Goal: Information Seeking & Learning: Learn about a topic

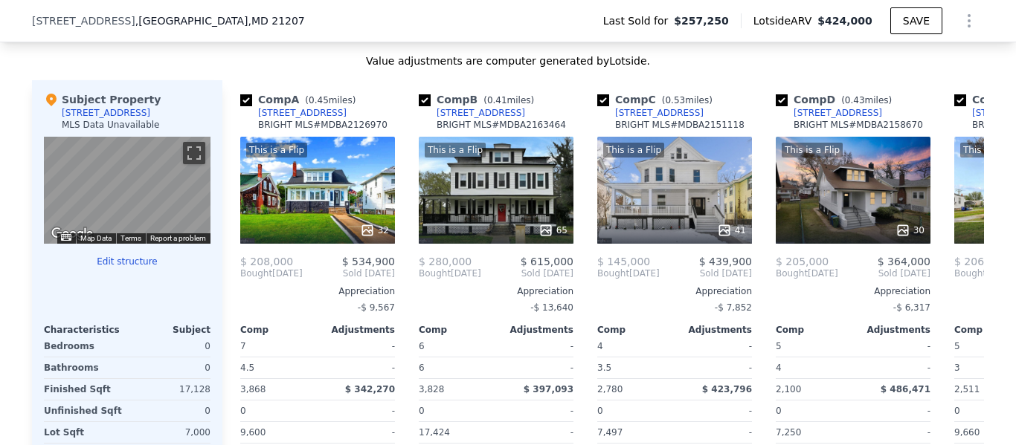
scroll to position [1419, 0]
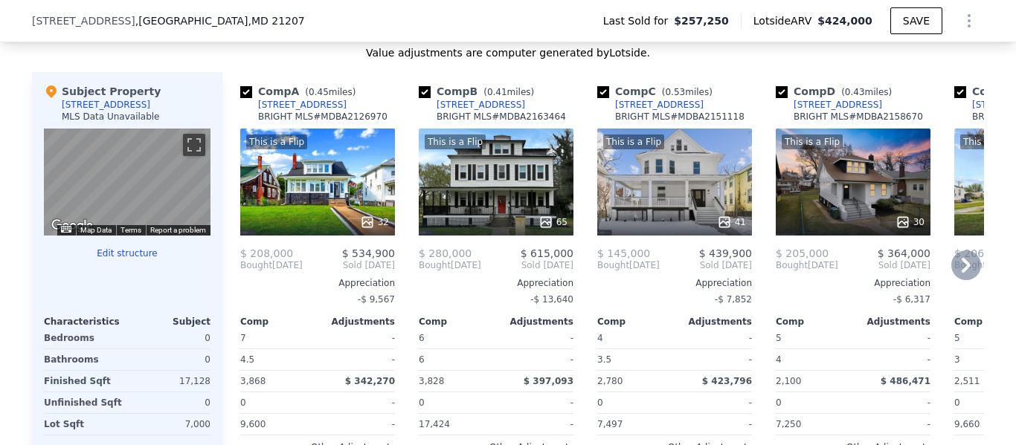
click at [958, 269] on icon at bounding box center [966, 266] width 30 height 30
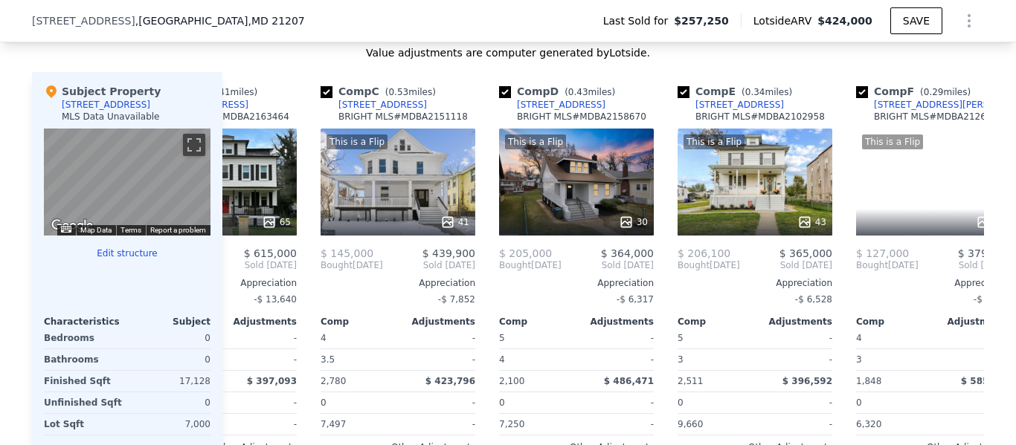
scroll to position [0, 357]
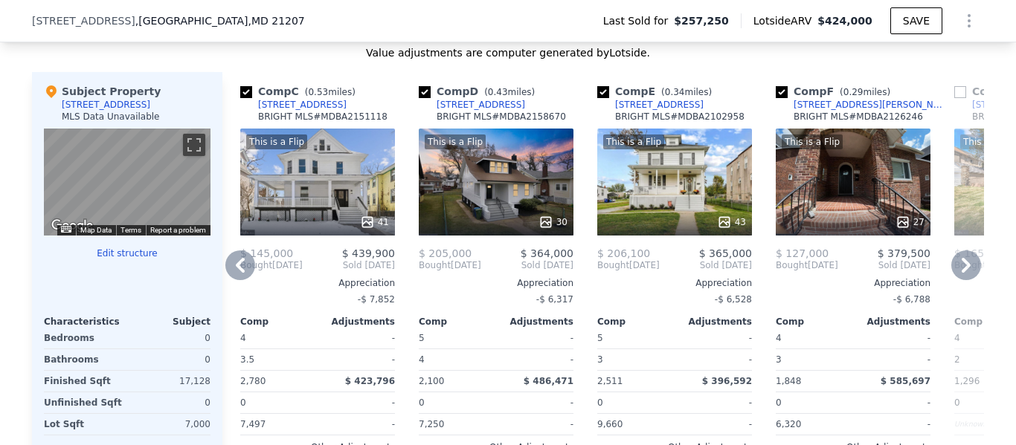
click at [958, 269] on icon at bounding box center [966, 266] width 30 height 30
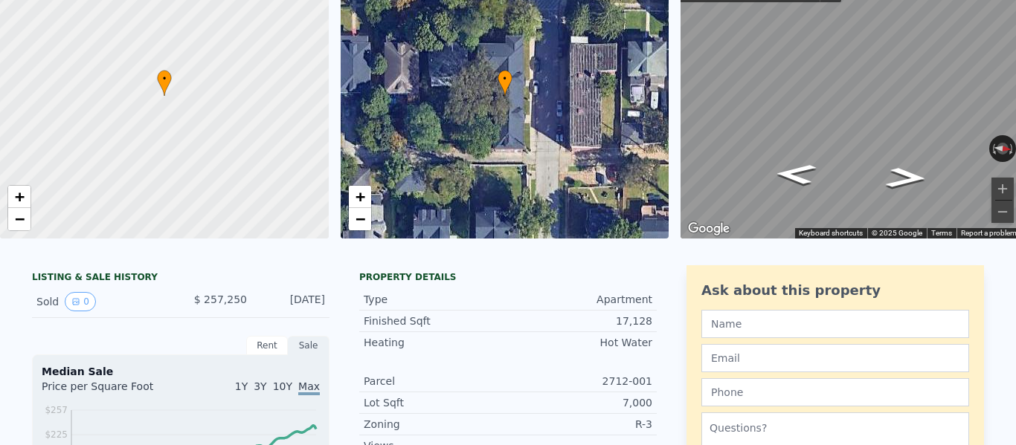
scroll to position [0, 0]
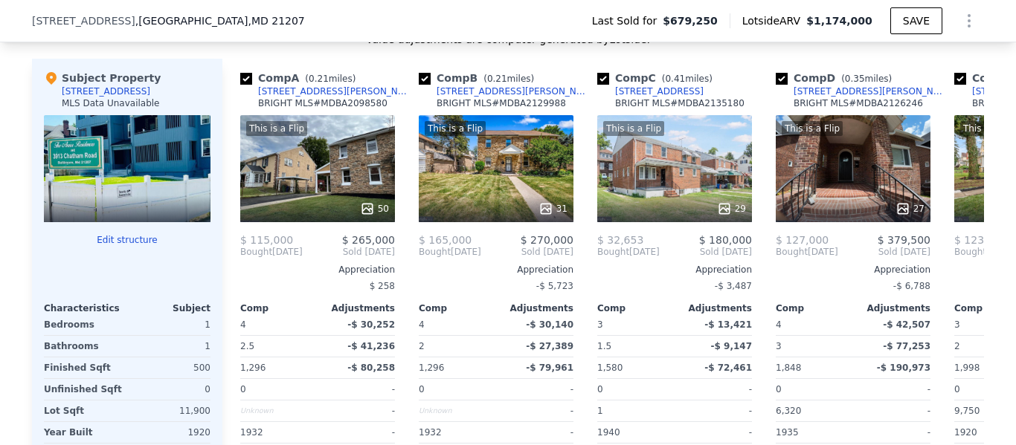
scroll to position [1555, 0]
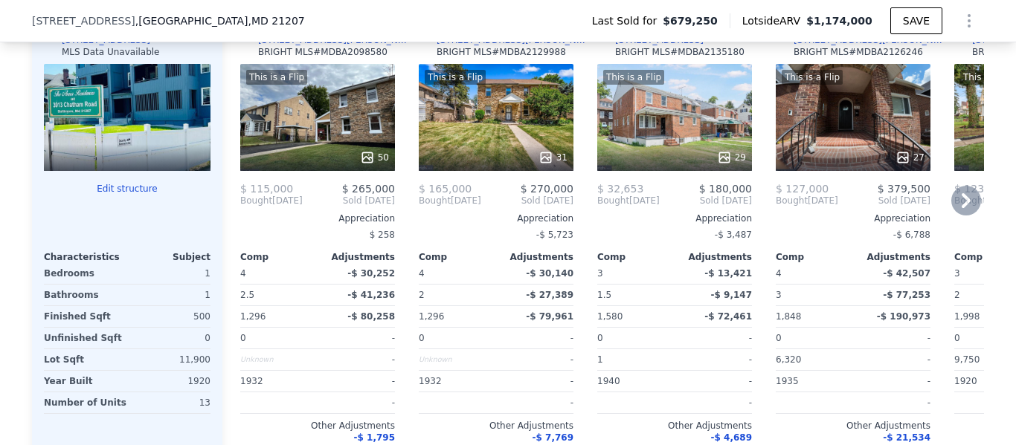
click at [966, 202] on icon at bounding box center [966, 201] width 30 height 30
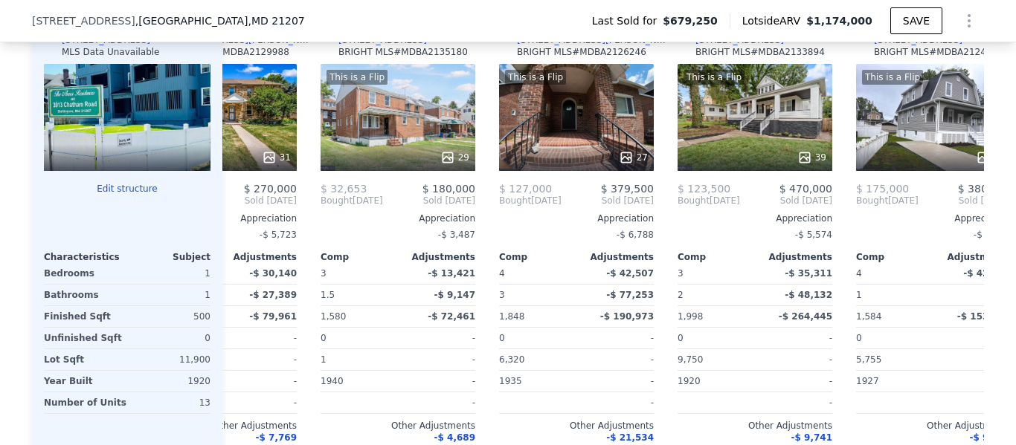
scroll to position [0, 357]
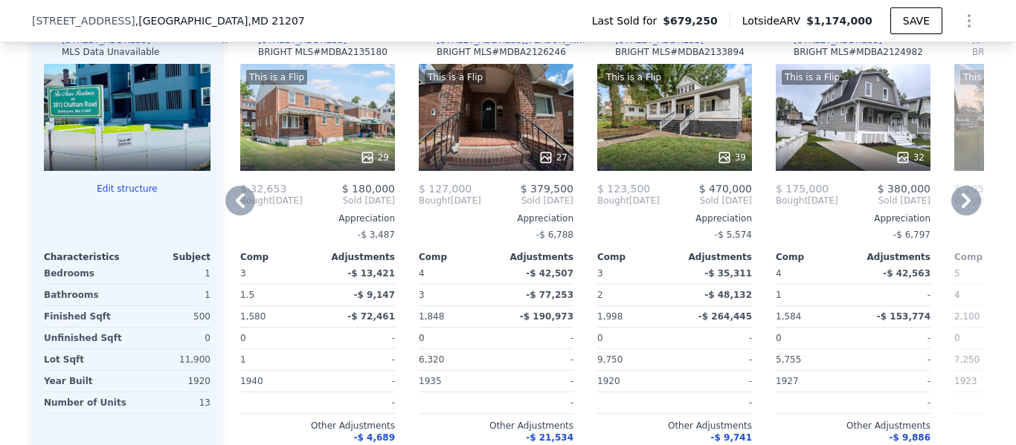
click at [966, 202] on icon at bounding box center [966, 201] width 30 height 30
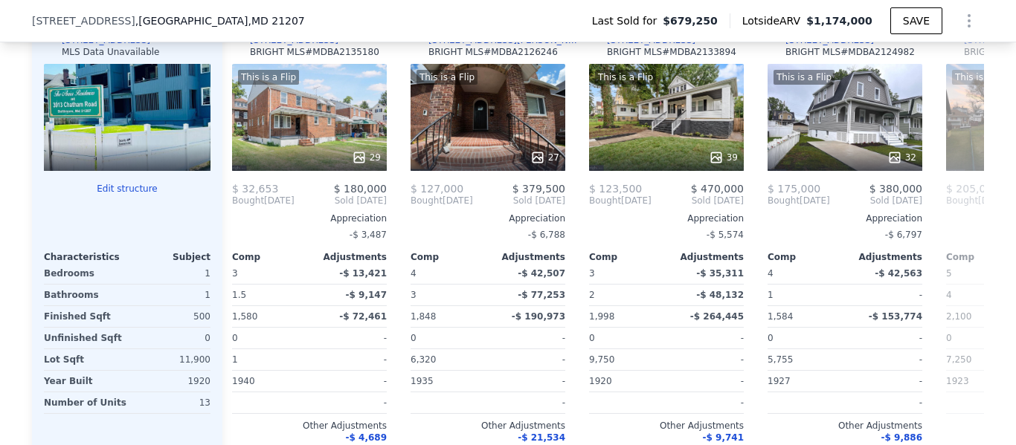
scroll to position [0, 714]
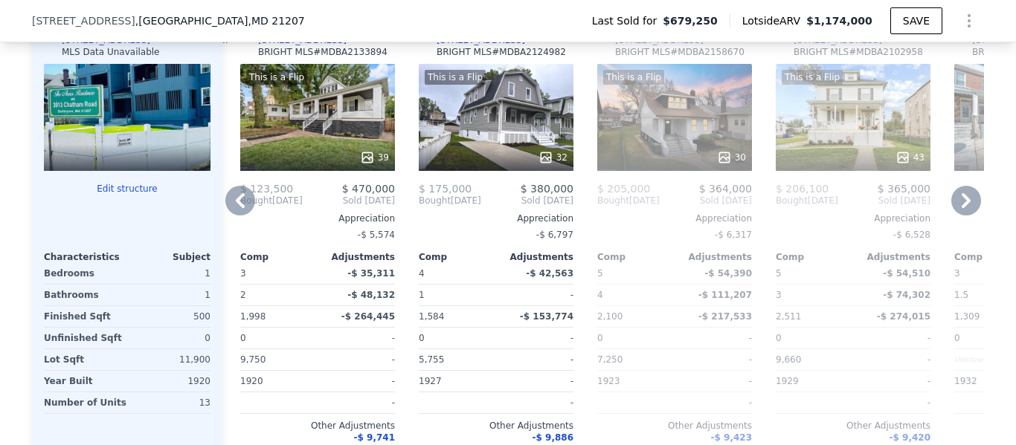
click at [964, 205] on icon at bounding box center [966, 201] width 30 height 30
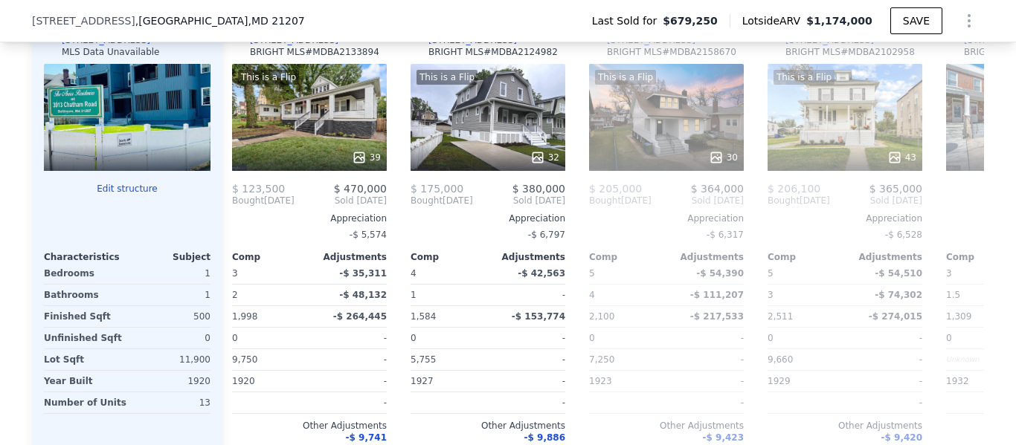
scroll to position [0, 1071]
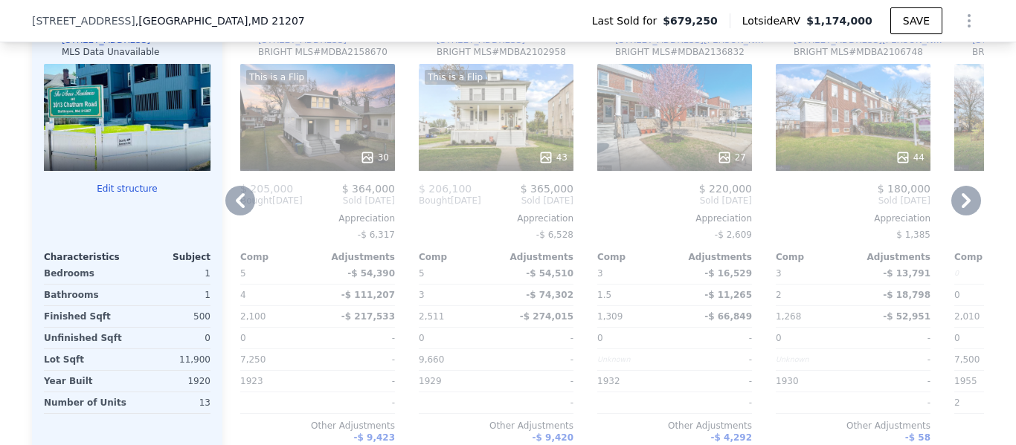
click at [230, 210] on icon at bounding box center [240, 201] width 30 height 30
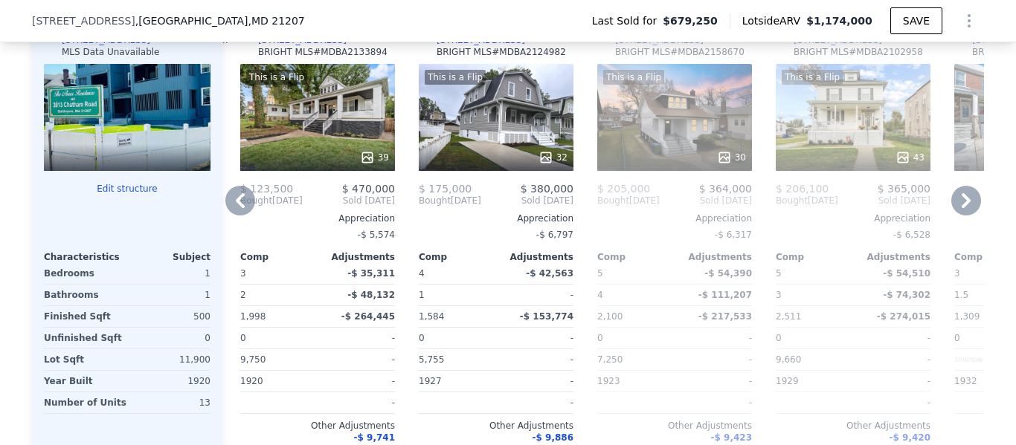
click at [234, 212] on icon at bounding box center [240, 201] width 30 height 30
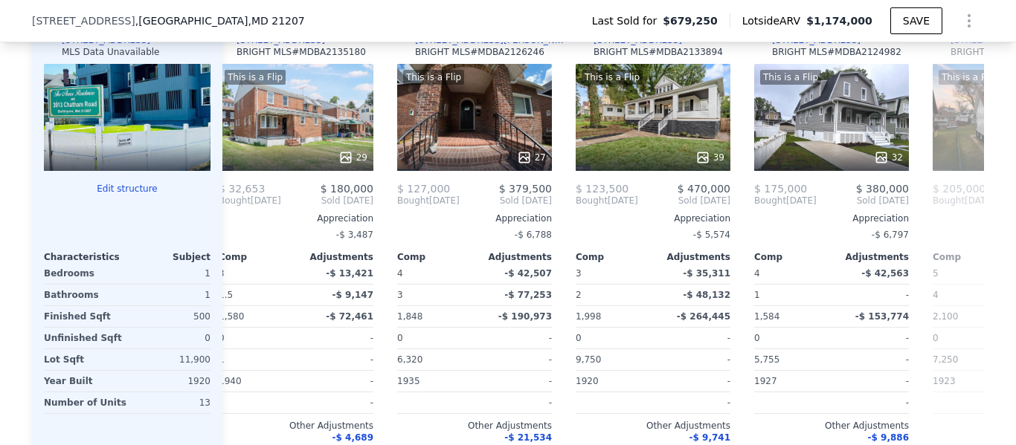
scroll to position [0, 357]
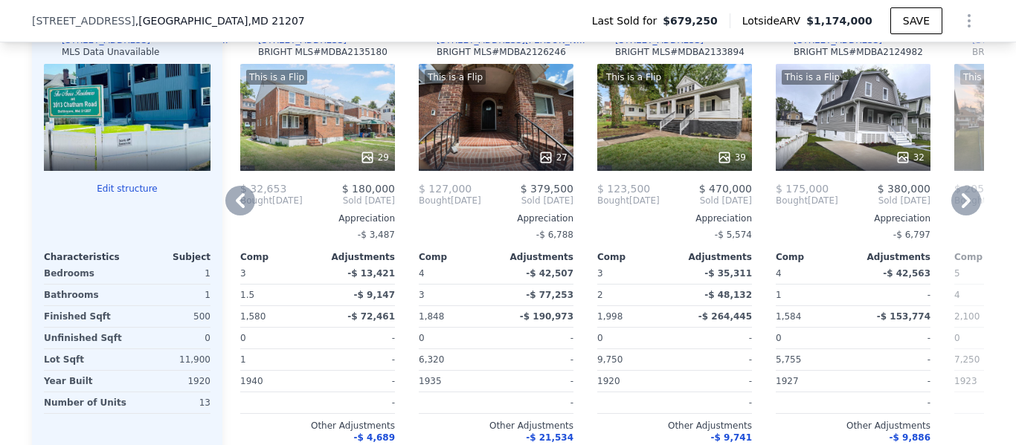
click at [236, 210] on icon at bounding box center [240, 201] width 30 height 30
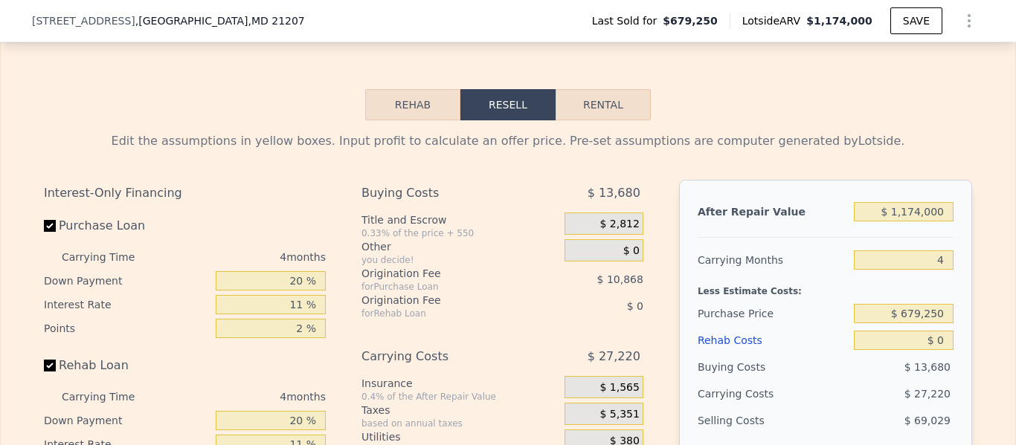
scroll to position [2161, 0]
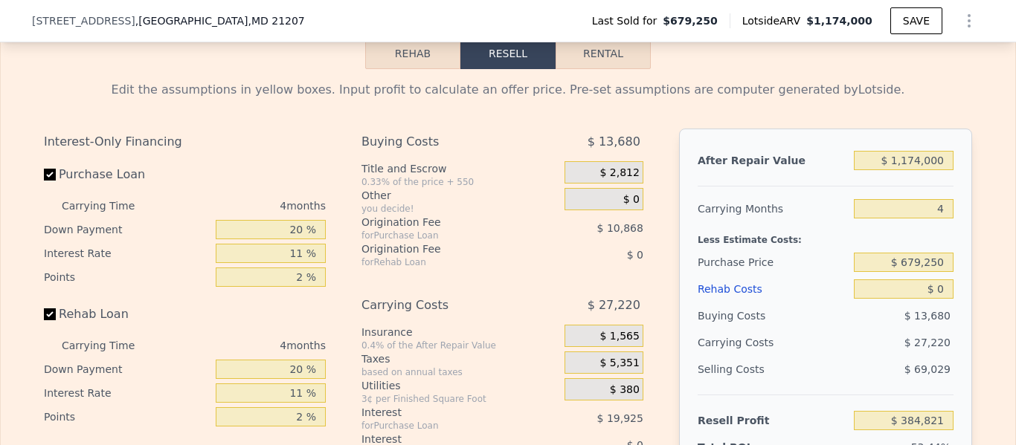
click at [584, 69] on button "Rental" at bounding box center [602, 53] width 95 height 31
select select "30"
